Goal: Information Seeking & Learning: Learn about a topic

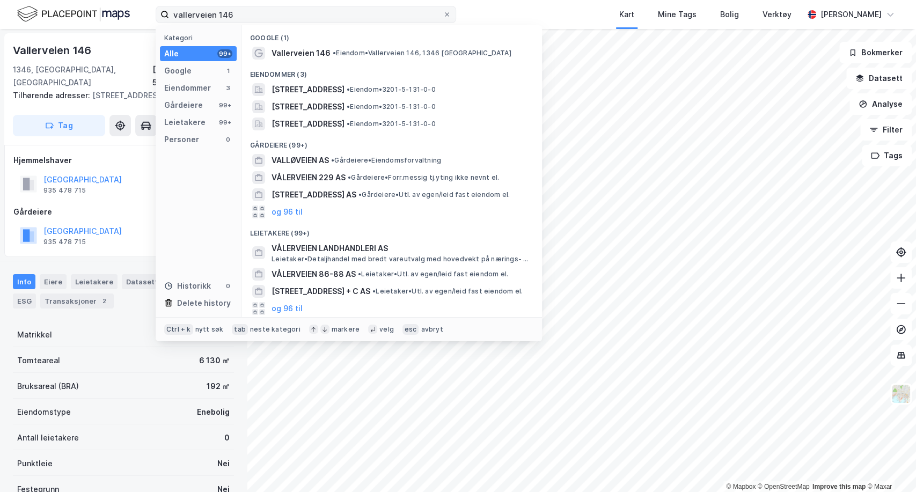
click at [159, 17] on label "vallerveien 146" at bounding box center [306, 14] width 301 height 17
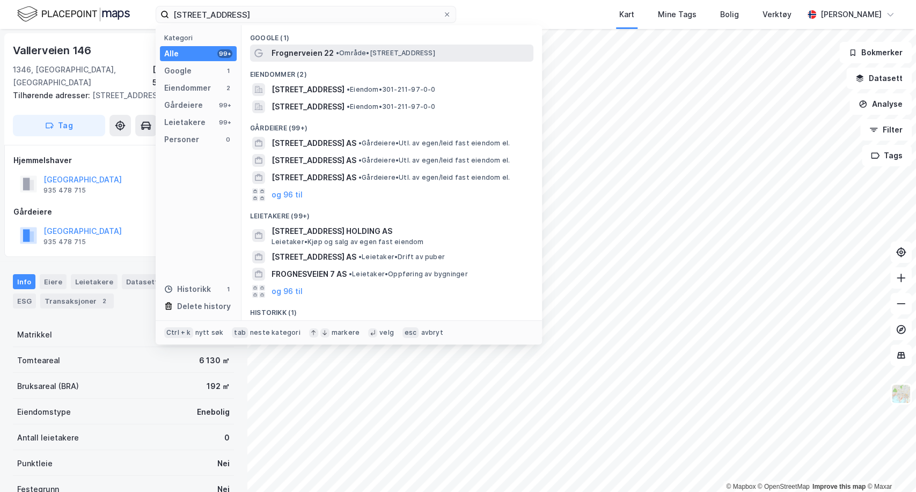
type input "[STREET_ADDRESS]"
click at [300, 47] on span "Frognerveien 22" at bounding box center [303, 53] width 62 height 13
